Goal: Information Seeking & Learning: Learn about a topic

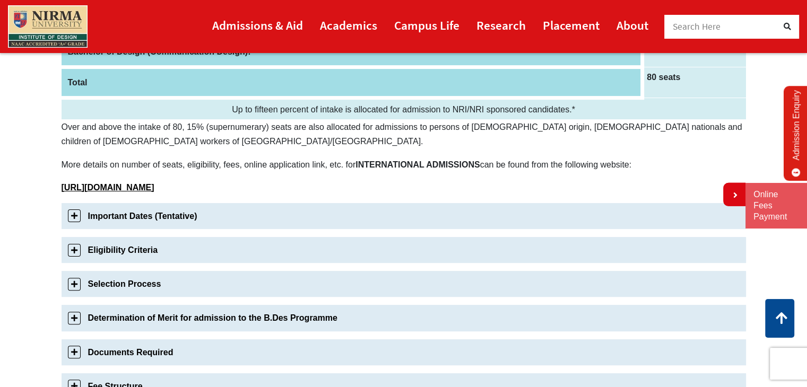
scroll to position [255, 0]
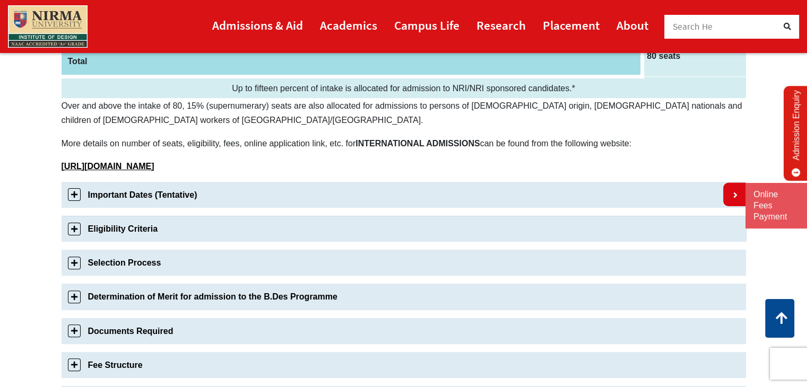
click at [219, 229] on link "Eligibility Criteria" at bounding box center [404, 229] width 685 height 26
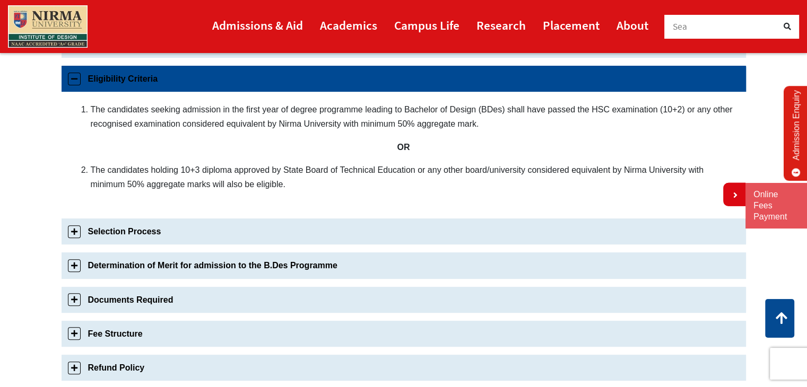
scroll to position [405, 0]
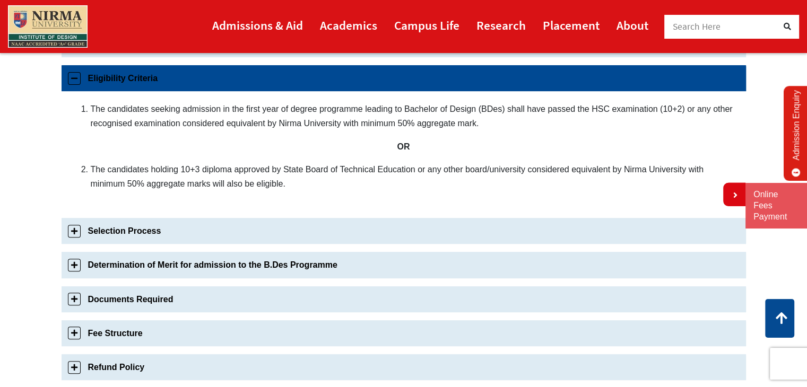
click at [219, 229] on link "Selection Process" at bounding box center [404, 231] width 685 height 26
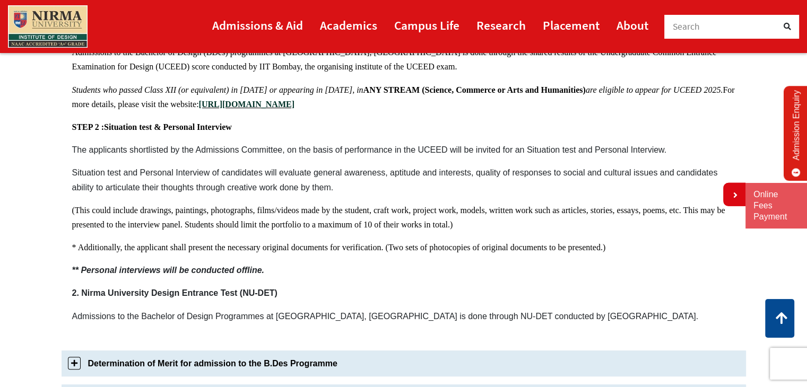
scroll to position [609, 0]
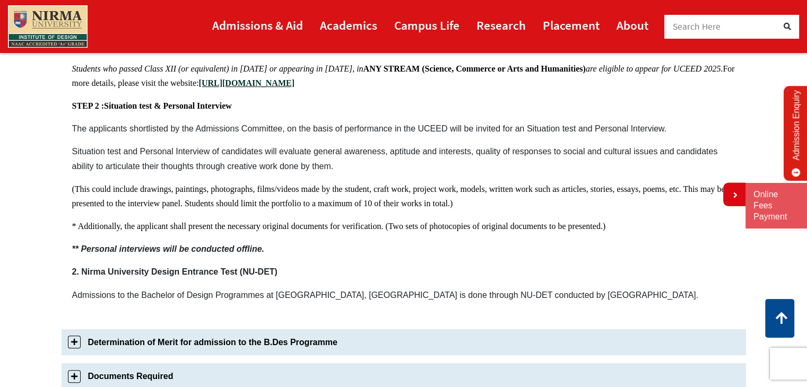
drag, startPoint x: 102, startPoint y: 185, endPoint x: 191, endPoint y: 185, distance: 89.2
click at [191, 185] on span "(This could include drawings, paintings, photographs, films/videos made by the …" at bounding box center [398, 196] width 653 height 23
drag, startPoint x: 204, startPoint y: 184, endPoint x: 291, endPoint y: 178, distance: 86.7
click at [291, 178] on div "The selection process of admission to the Bachelor of Design programme consists…" at bounding box center [404, 121] width 685 height 400
drag, startPoint x: 318, startPoint y: 187, endPoint x: 378, endPoint y: 184, distance: 59.5
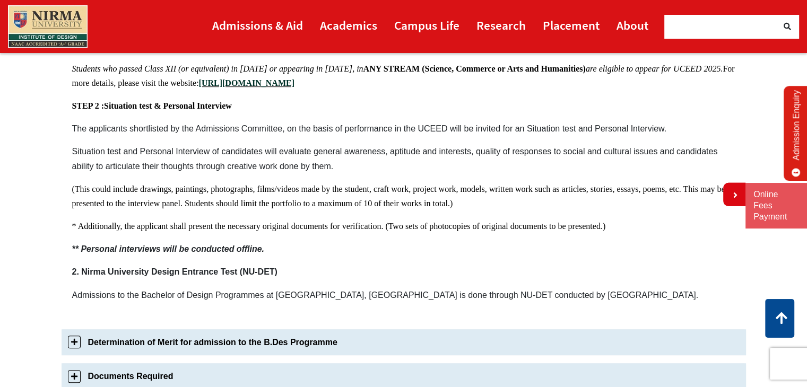
click at [378, 185] on span "(This could include drawings, paintings, photographs, films/videos made by the …" at bounding box center [398, 196] width 653 height 23
click at [580, 198] on p "(This could include drawings, paintings, photographs, films/videos made by the …" at bounding box center [403, 196] width 663 height 29
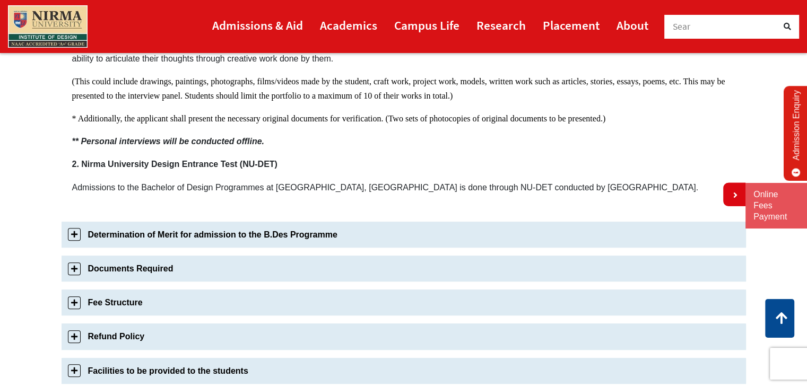
scroll to position [737, 0]
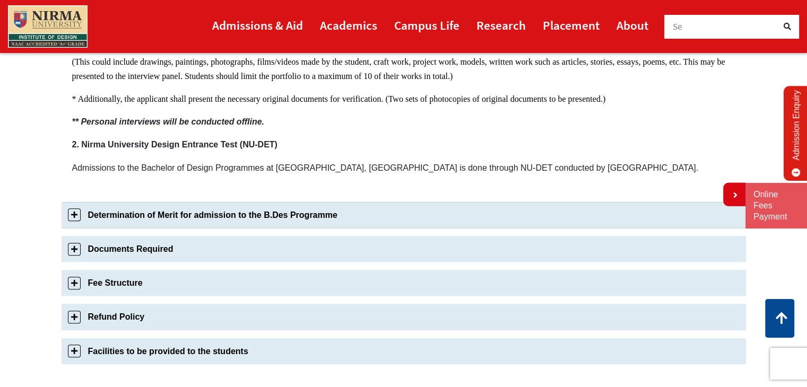
click at [359, 217] on link "Determination of Merit for admission to the B.Des Programme" at bounding box center [404, 215] width 685 height 26
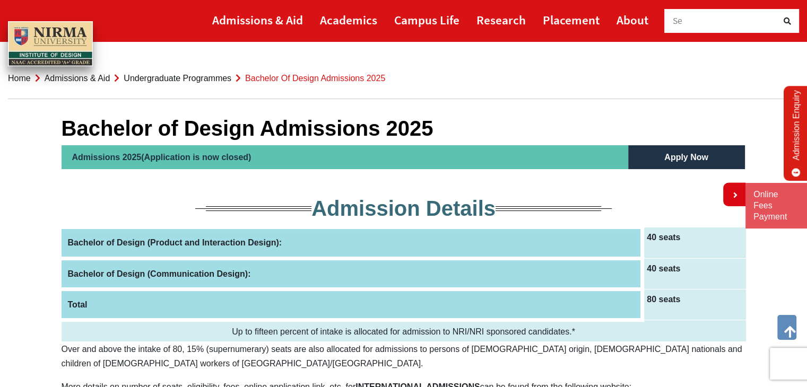
scroll to position [0, 0]
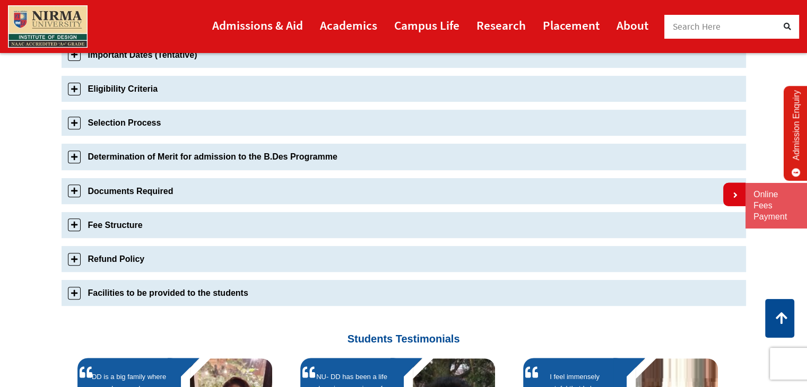
scroll to position [392, 0]
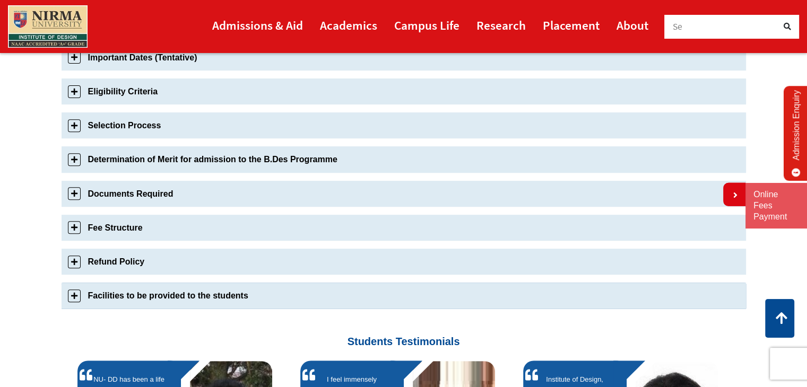
click at [218, 303] on link "Facilities to be provided to the students" at bounding box center [404, 296] width 685 height 26
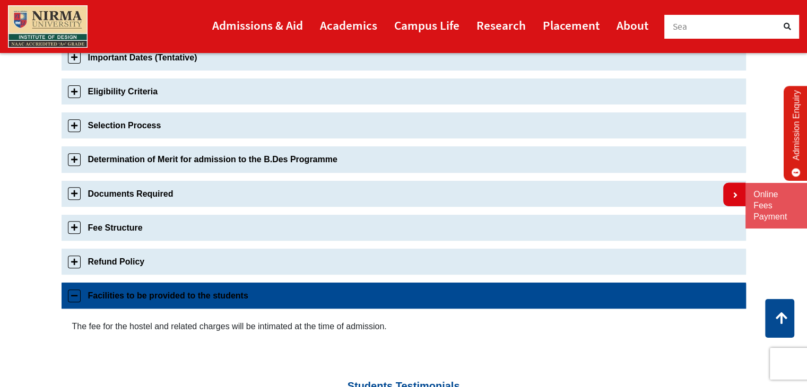
click at [216, 300] on link "Facilities to be provided to the students" at bounding box center [404, 296] width 685 height 26
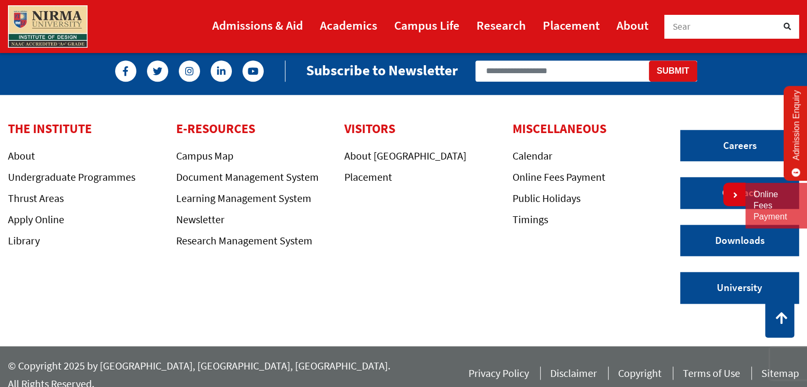
scroll to position [260, 0]
